Goal: Information Seeking & Learning: Learn about a topic

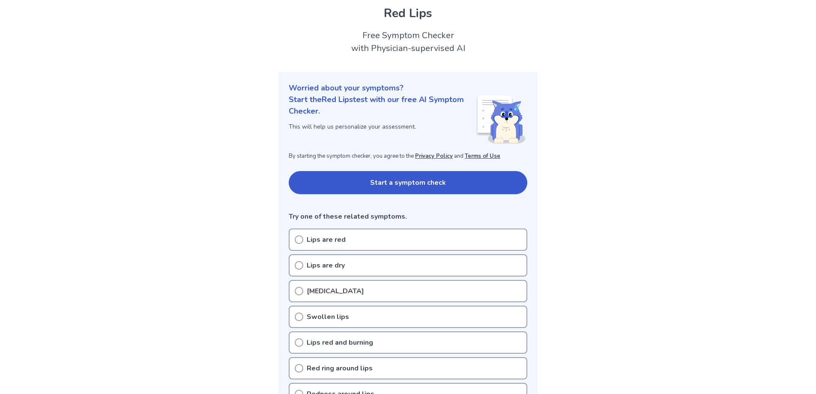
scroll to position [43, 0]
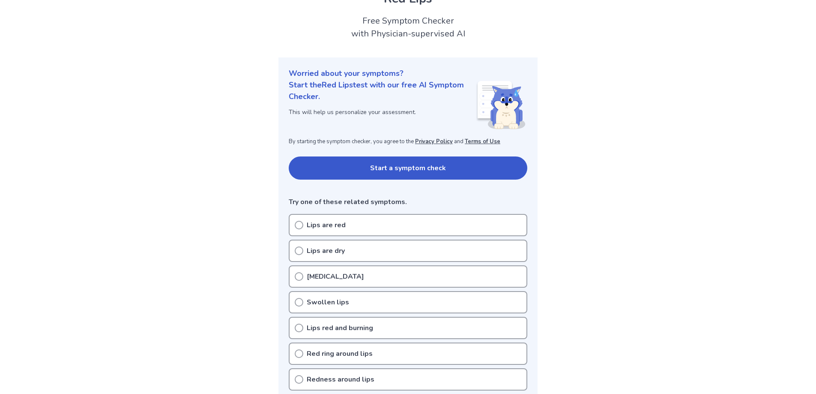
click at [334, 223] on p "Lips are red" at bounding box center [326, 225] width 39 height 10
click at [299, 227] on icon at bounding box center [299, 225] width 9 height 9
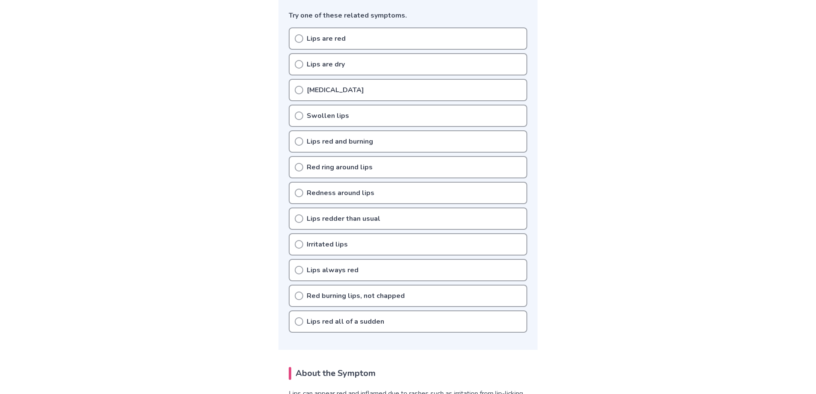
scroll to position [214, 0]
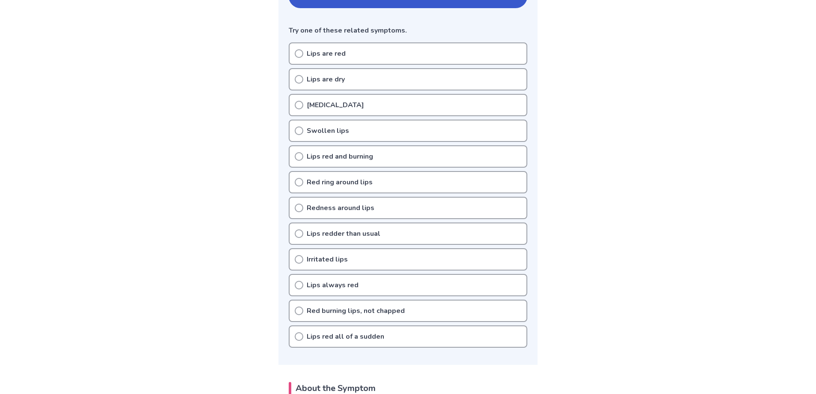
click at [319, 56] on p "Lips are red" at bounding box center [326, 53] width 39 height 10
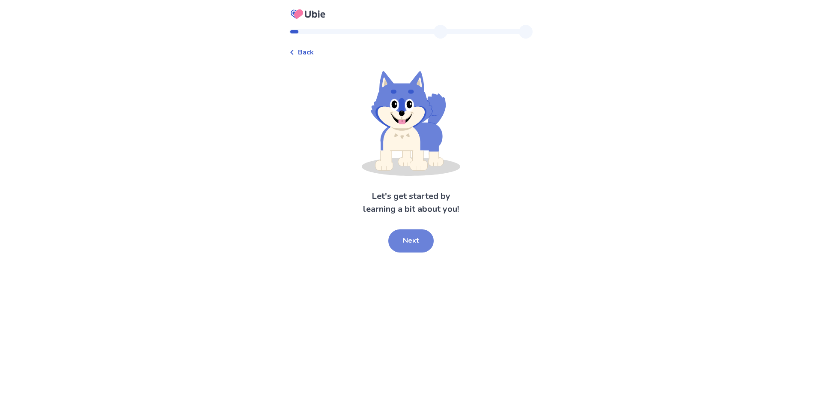
click at [410, 241] on button "Next" at bounding box center [410, 240] width 45 height 23
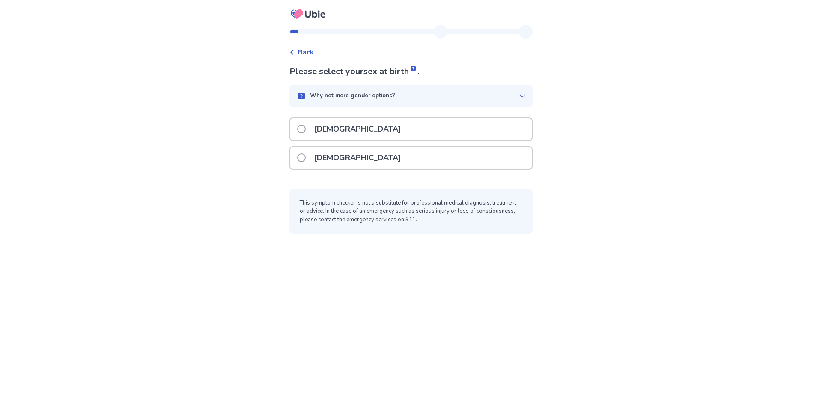
click at [295, 52] on icon at bounding box center [292, 52] width 5 height 5
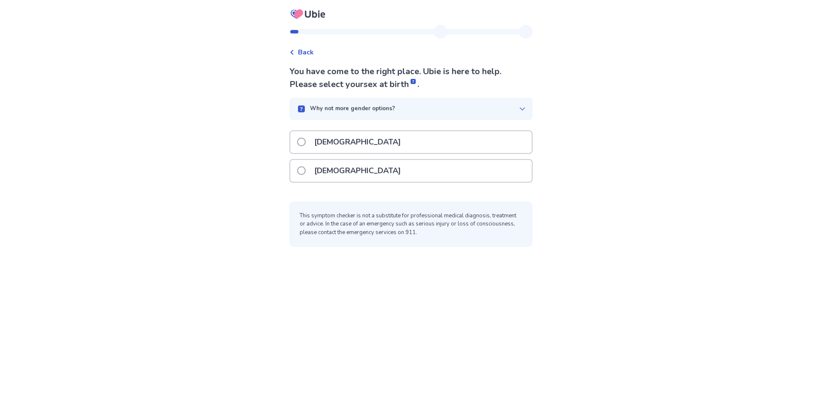
click at [306, 170] on span at bounding box center [301, 170] width 9 height 9
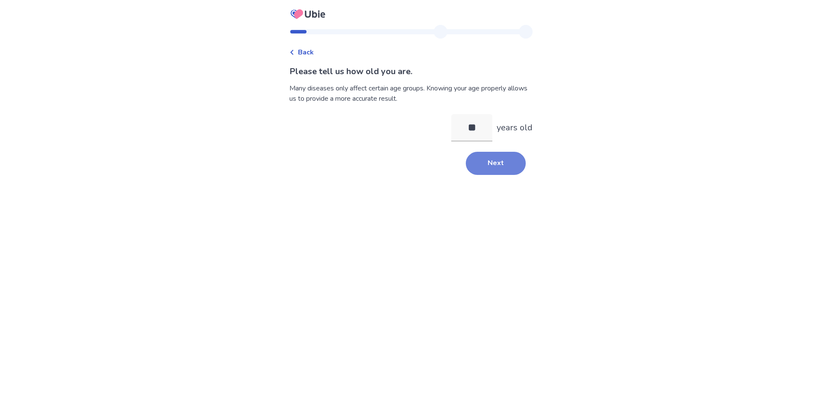
type input "**"
click at [491, 161] on button "Next" at bounding box center [496, 163] width 60 height 23
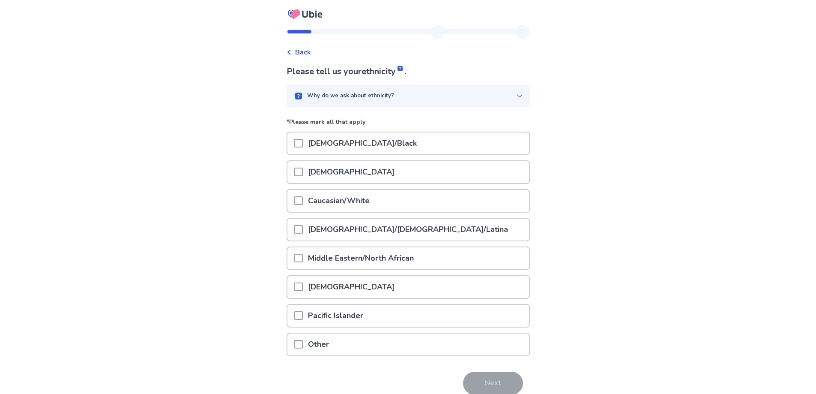
click at [303, 232] on span at bounding box center [298, 229] width 9 height 9
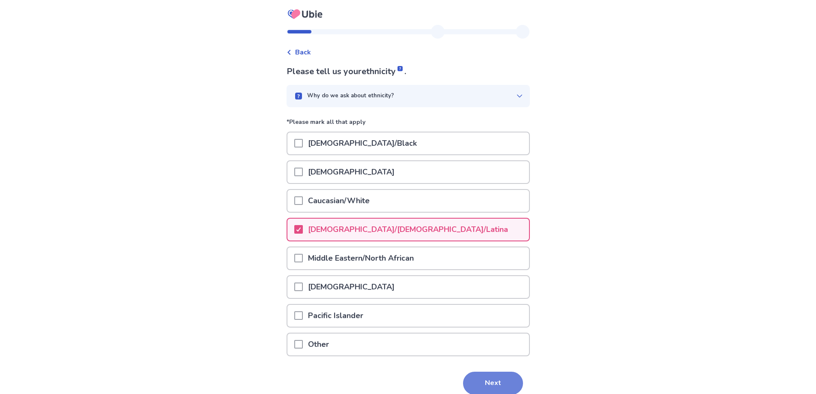
click at [486, 378] on button "Next" at bounding box center [493, 382] width 60 height 23
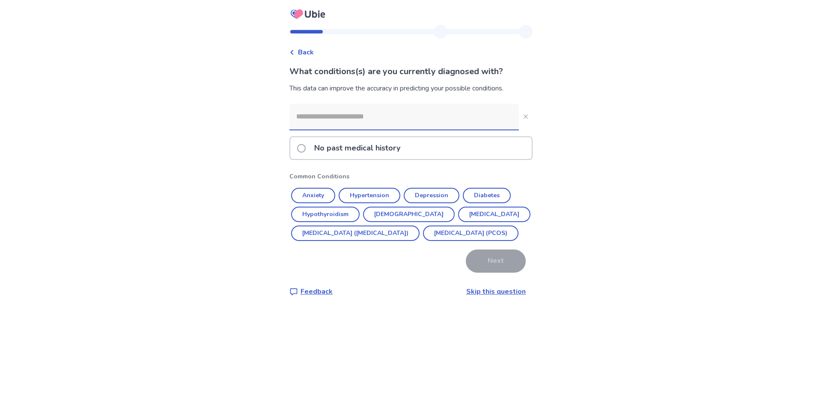
drag, startPoint x: 368, startPoint y: 291, endPoint x: 379, endPoint y: 284, distance: 12.8
click at [373, 288] on div "What conditions(s) are you currently diagnosed with? This data can improve the …" at bounding box center [411, 180] width 243 height 231
click at [306, 145] on span at bounding box center [301, 148] width 9 height 9
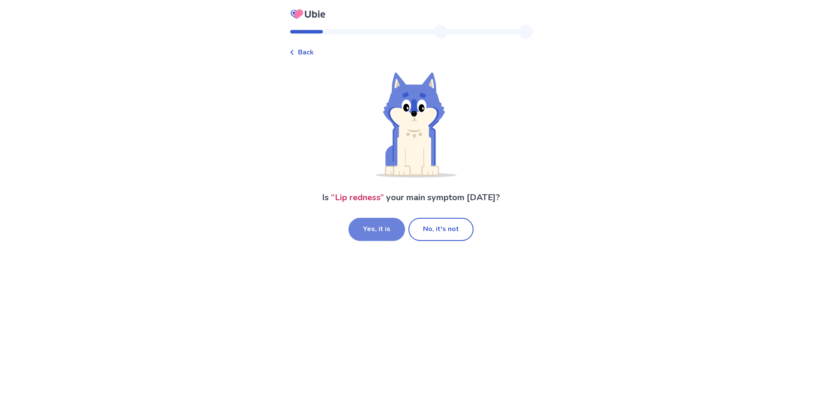
click at [391, 233] on button "Yes, it is" at bounding box center [377, 229] width 57 height 23
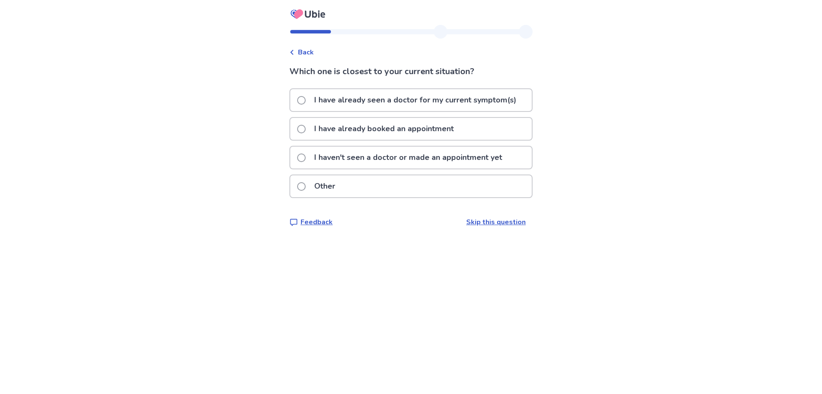
click at [403, 156] on p "I haven't seen a doctor or made an appointment yet" at bounding box center [408, 157] width 198 height 22
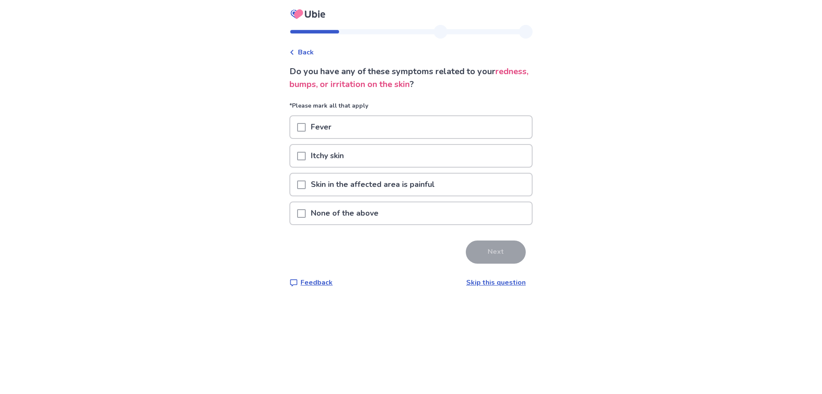
click at [353, 218] on p "None of the above" at bounding box center [345, 213] width 78 height 22
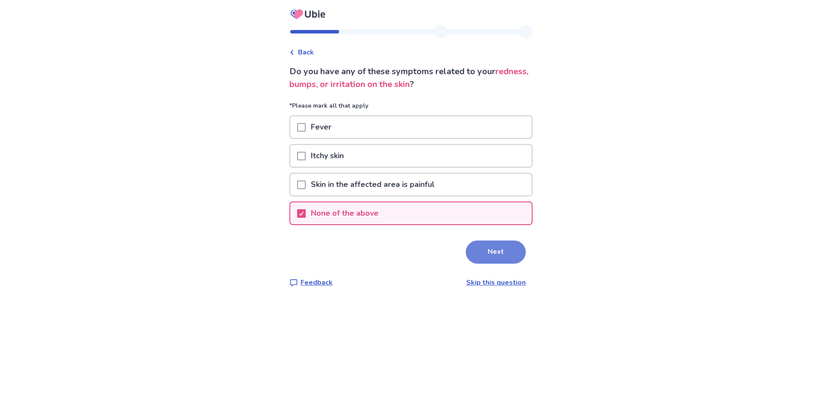
click at [485, 257] on button "Next" at bounding box center [496, 251] width 60 height 23
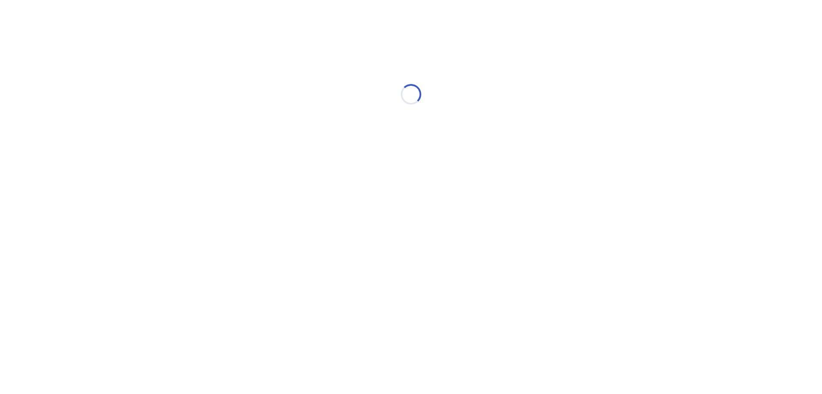
select select "*"
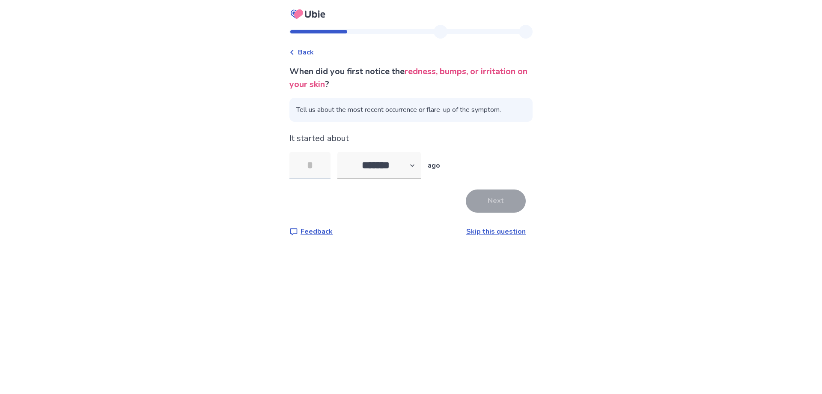
drag, startPoint x: 326, startPoint y: 167, endPoint x: 299, endPoint y: 170, distance: 26.2
click at [299, 170] on input "tel" at bounding box center [310, 165] width 41 height 27
type input "**"
click at [490, 198] on button "Next" at bounding box center [496, 200] width 60 height 23
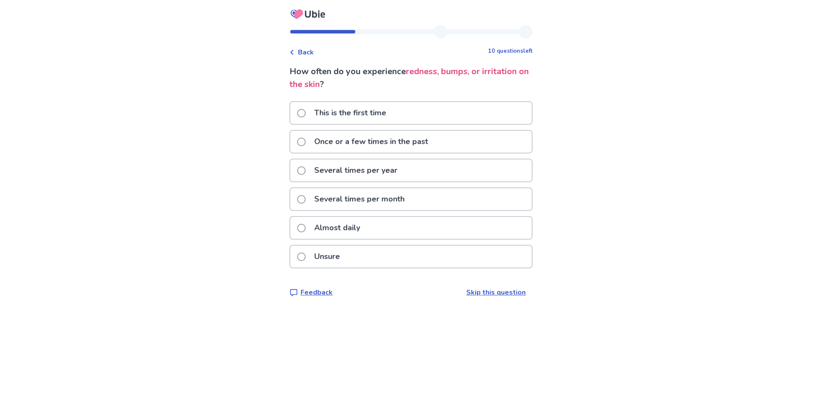
click at [337, 253] on p "Unsure" at bounding box center [327, 256] width 36 height 22
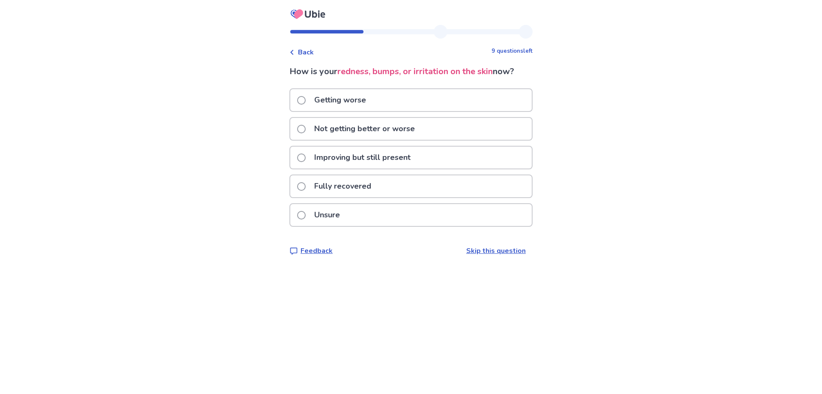
drag, startPoint x: 337, startPoint y: 211, endPoint x: 443, endPoint y: 175, distance: 112.1
click at [443, 175] on div "Getting worse Not getting better or worse Improving but still present Fully rec…" at bounding box center [411, 159] width 243 height 143
click at [350, 128] on p "Not getting better or worse" at bounding box center [364, 129] width 111 height 22
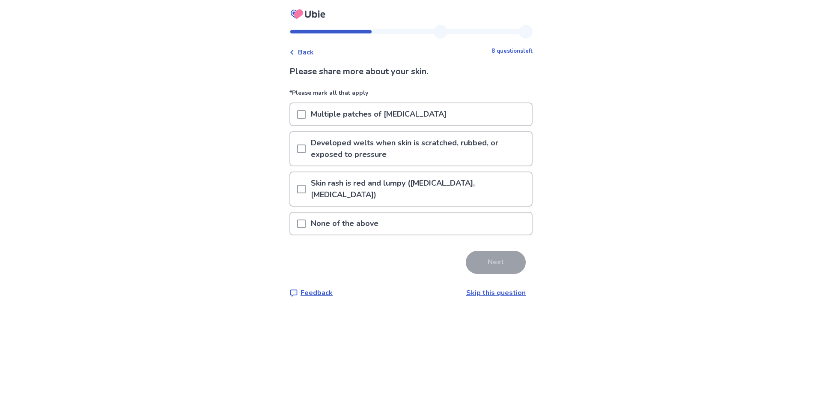
click at [347, 212] on p "None of the above" at bounding box center [345, 223] width 78 height 22
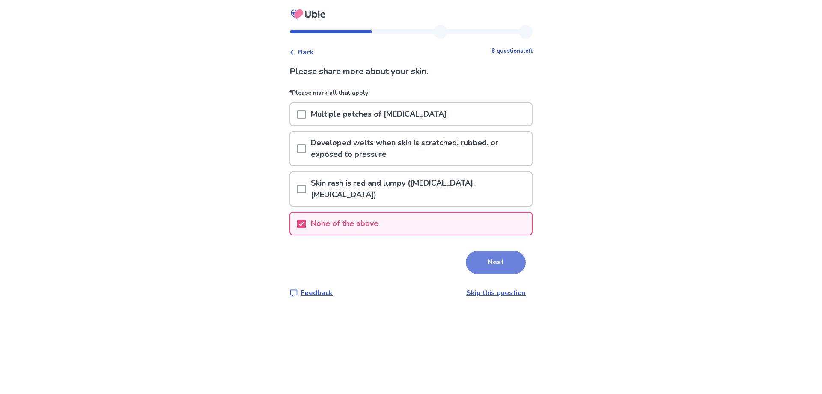
click at [485, 253] on button "Next" at bounding box center [496, 262] width 60 height 23
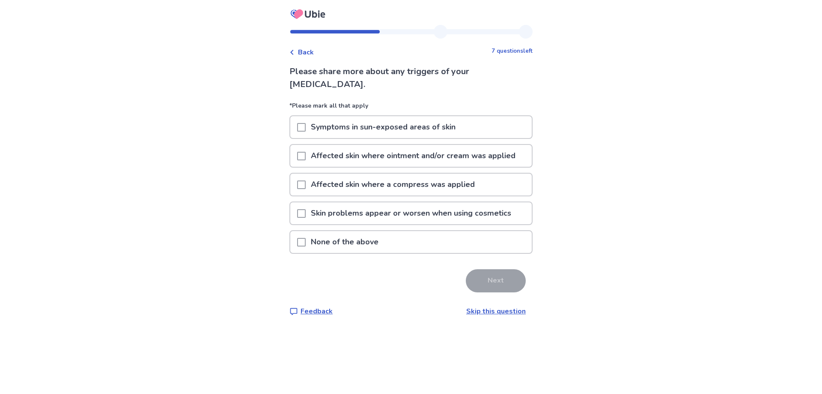
click at [352, 241] on p "None of the above" at bounding box center [345, 242] width 78 height 22
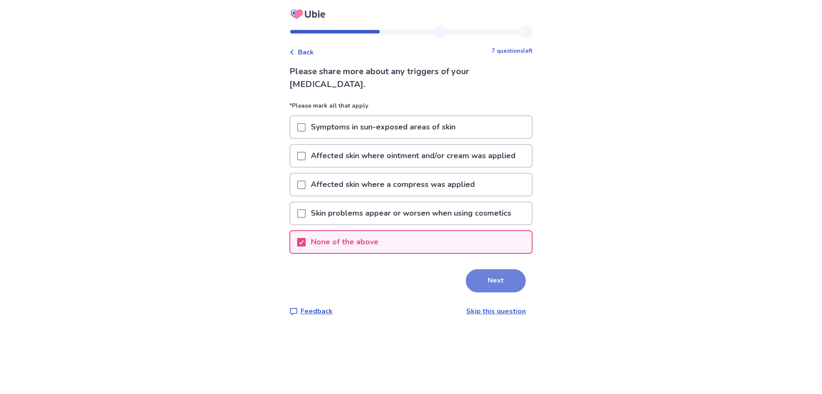
click at [504, 279] on button "Next" at bounding box center [496, 280] width 60 height 23
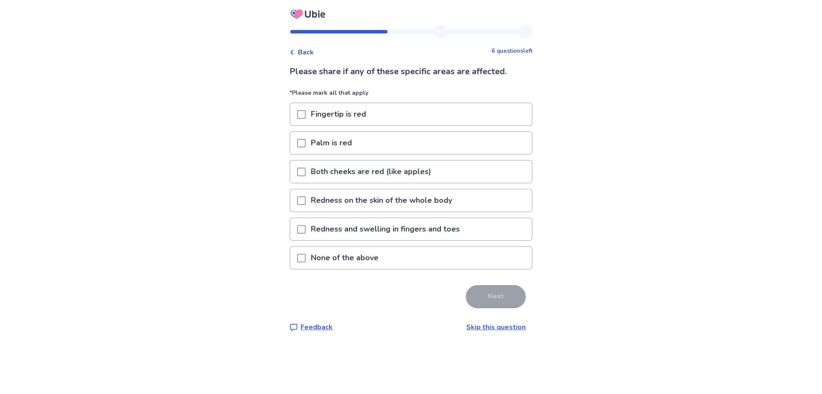
click at [360, 257] on p "None of the above" at bounding box center [345, 258] width 78 height 22
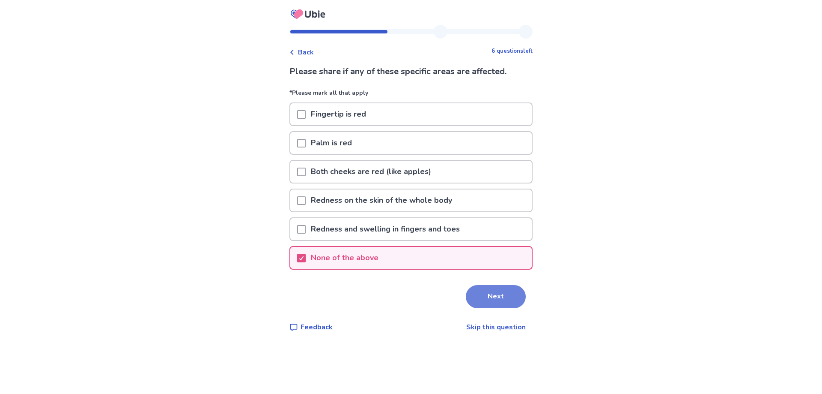
click at [492, 299] on button "Next" at bounding box center [496, 296] width 60 height 23
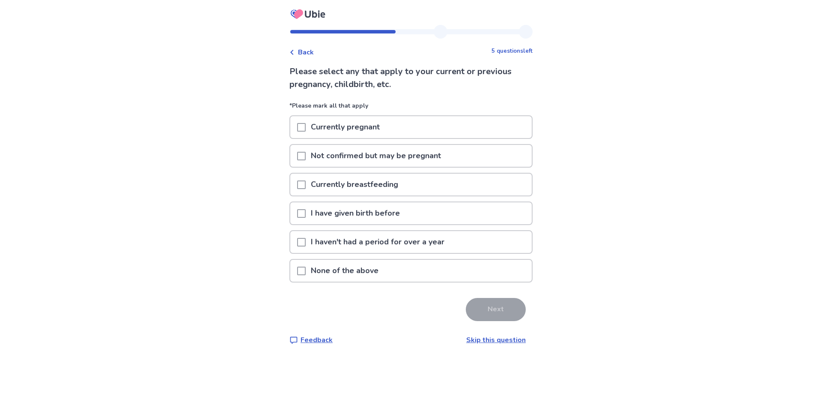
click at [365, 268] on p "None of the above" at bounding box center [345, 271] width 78 height 22
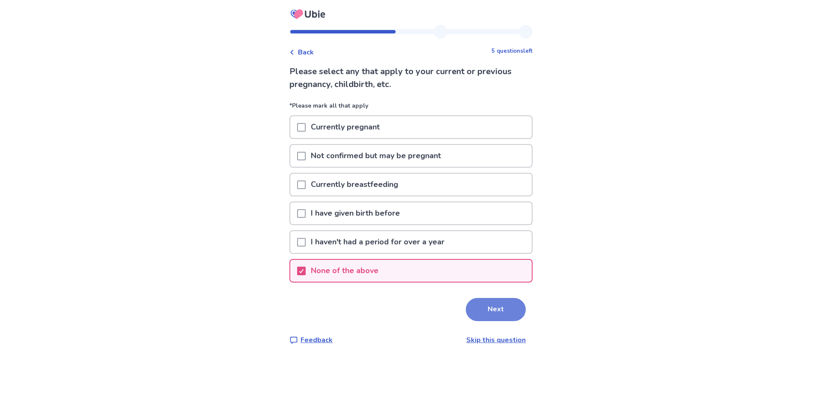
click at [485, 300] on button "Next" at bounding box center [496, 309] width 60 height 23
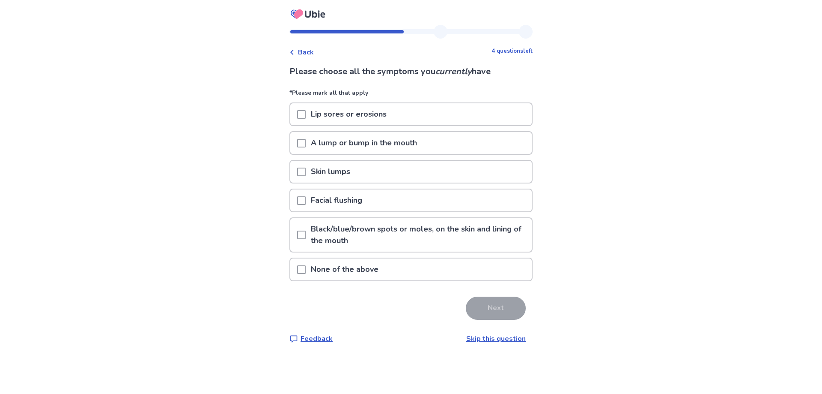
drag, startPoint x: 351, startPoint y: 265, endPoint x: 361, endPoint y: 266, distance: 9.9
click at [352, 265] on p "None of the above" at bounding box center [345, 269] width 78 height 22
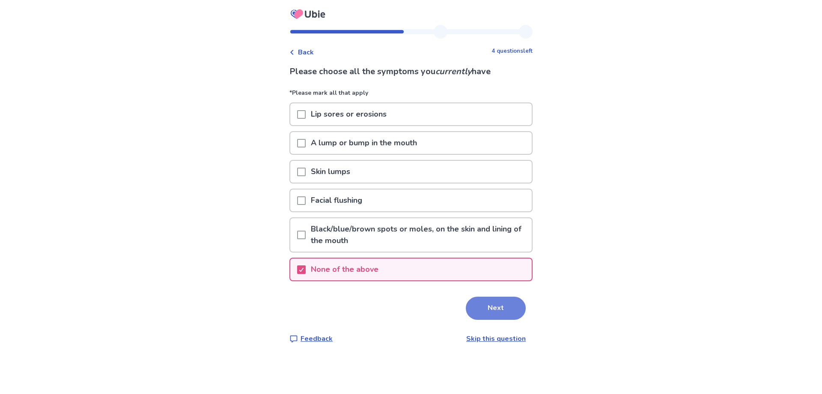
click at [496, 308] on button "Next" at bounding box center [496, 307] width 60 height 23
